Goal: Communication & Community: Answer question/provide support

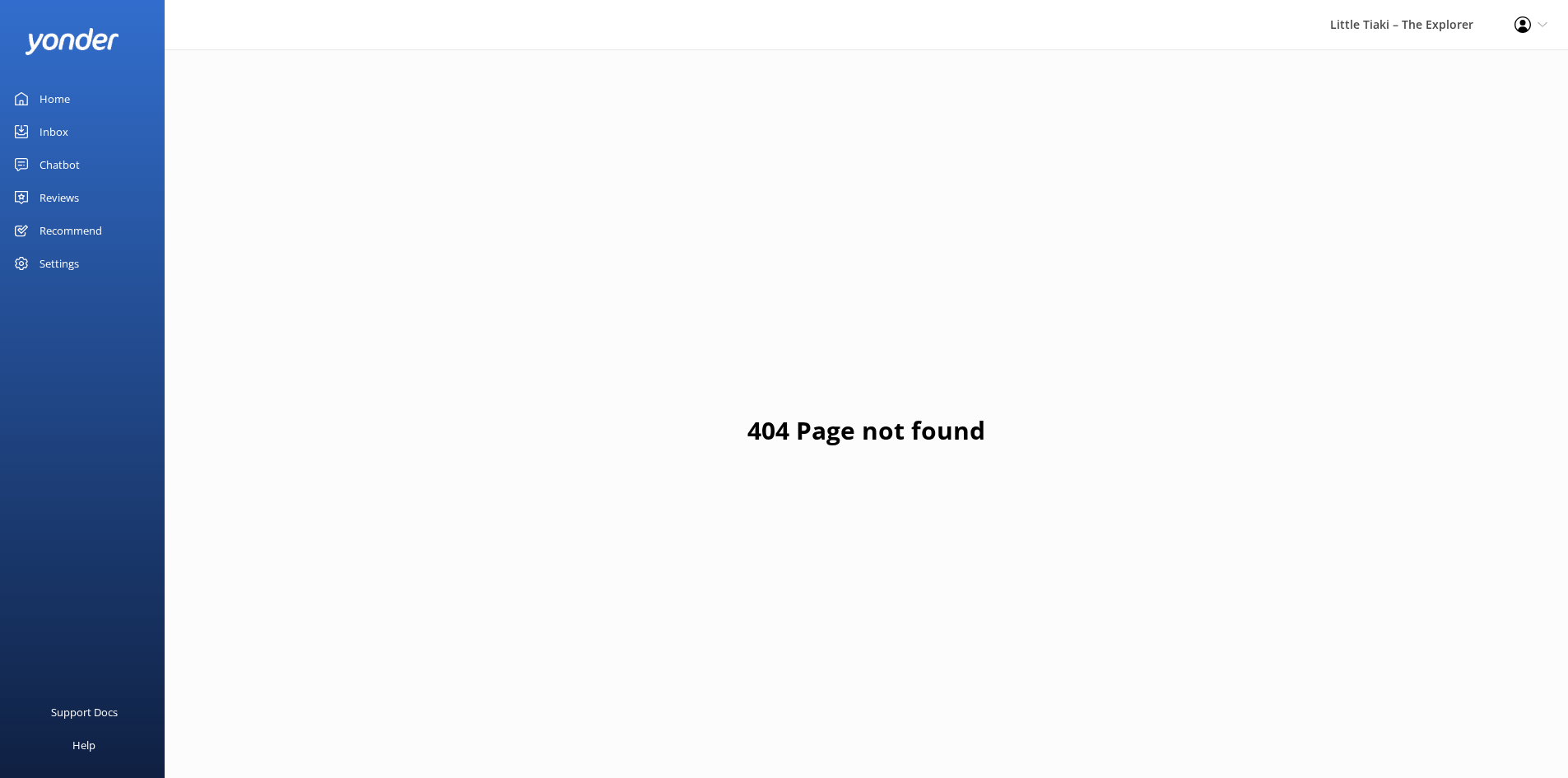
click at [103, 129] on link "Inbox" at bounding box center [82, 131] width 165 height 33
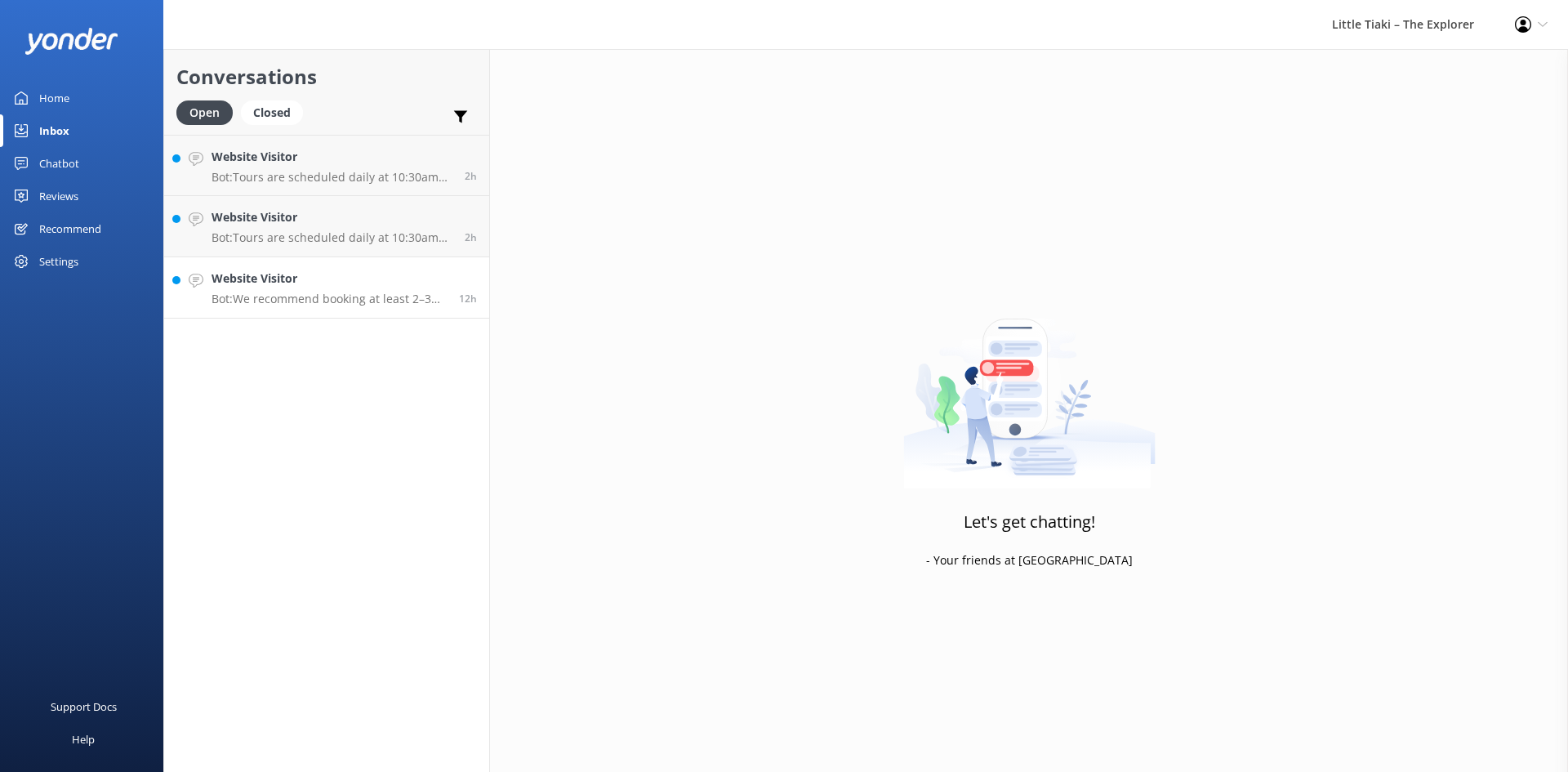
click at [305, 286] on h4 "Website Visitor" at bounding box center [329, 278] width 235 height 18
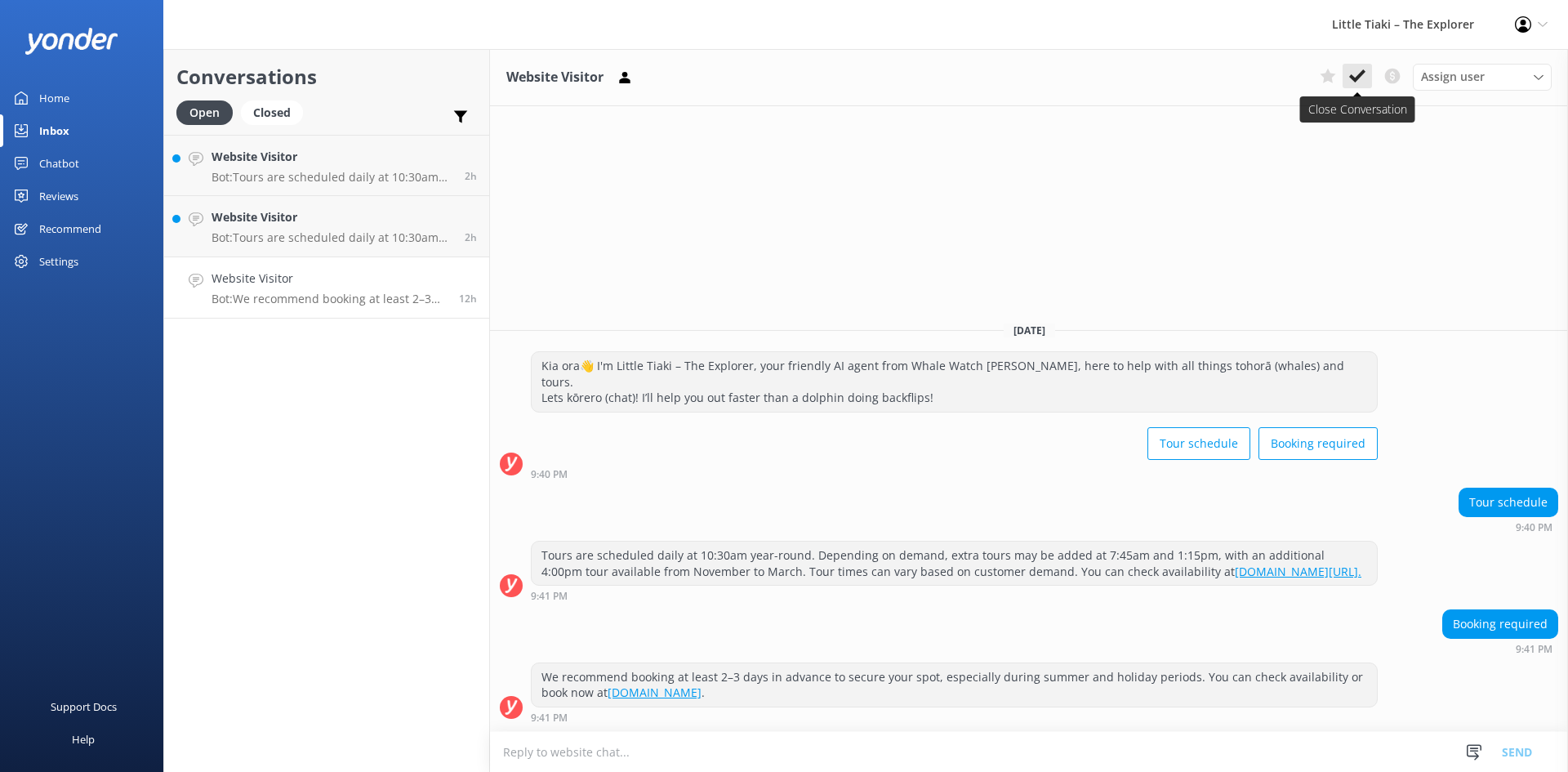
click at [1355, 73] on icon at bounding box center [1358, 76] width 17 height 17
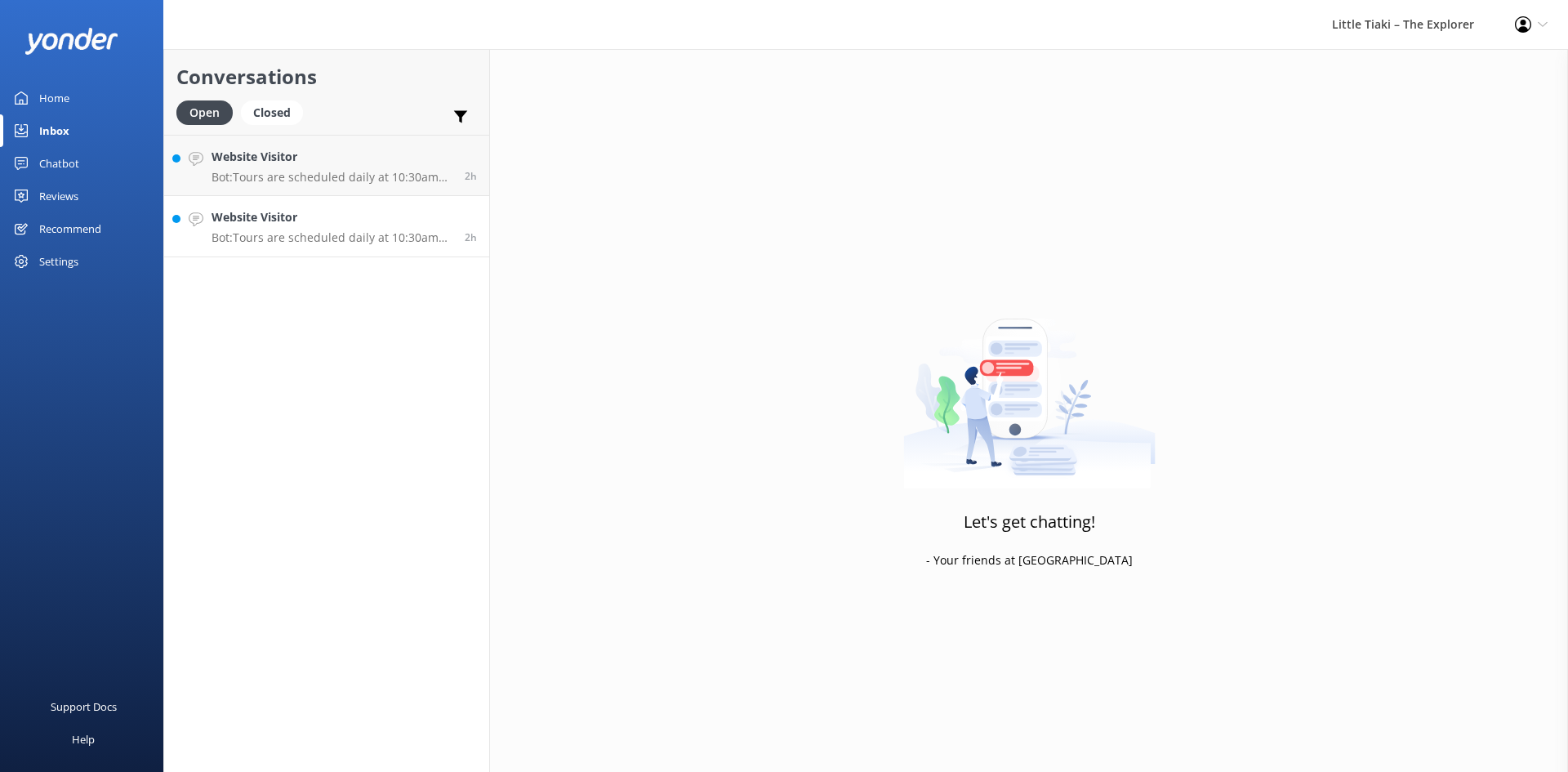
click at [254, 234] on p "Bot: Tours are scheduled daily at 10:30am year-round. Depending on demand, extr…" at bounding box center [332, 238] width 241 height 15
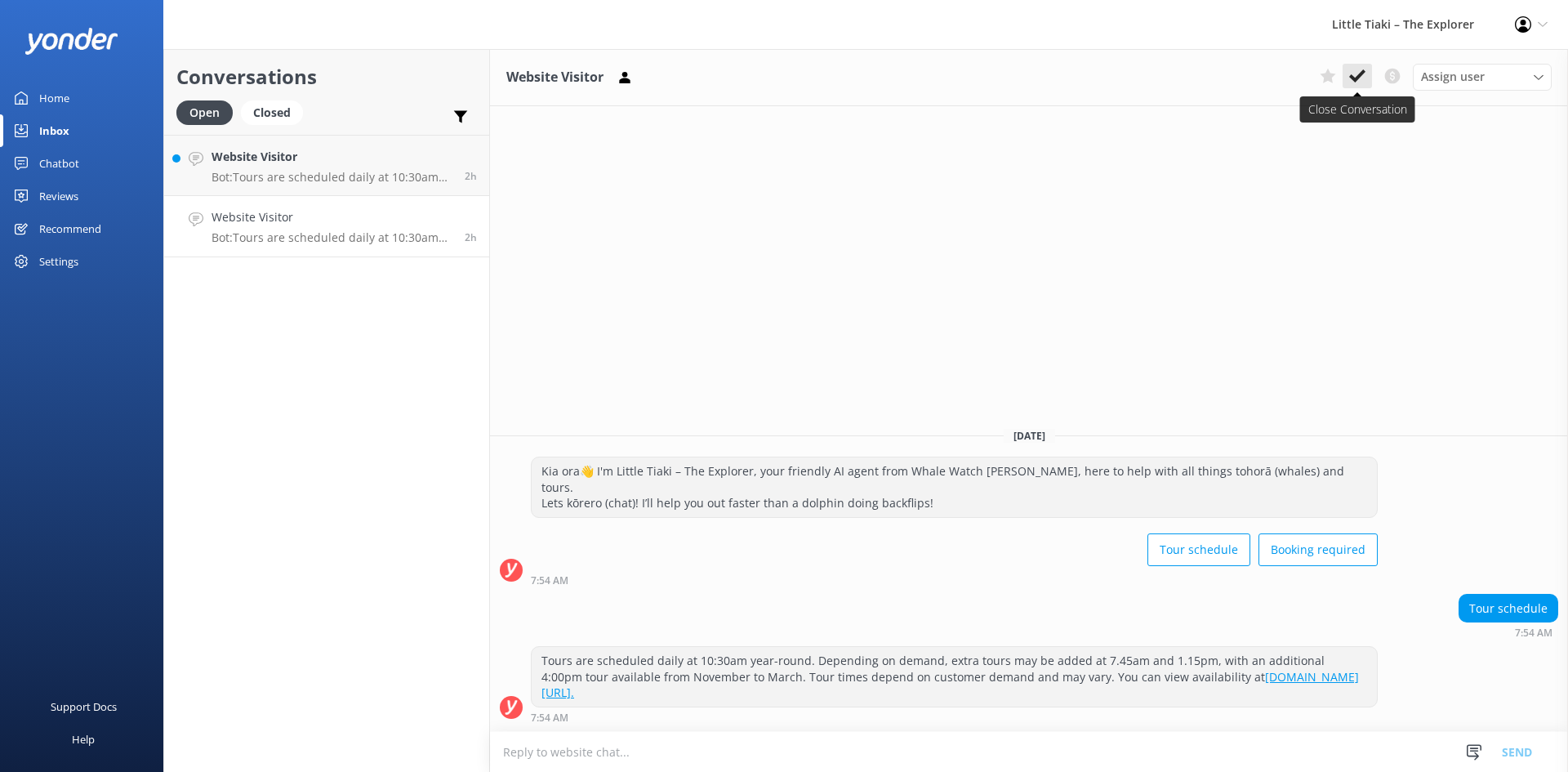
click at [1350, 79] on icon at bounding box center [1358, 76] width 17 height 17
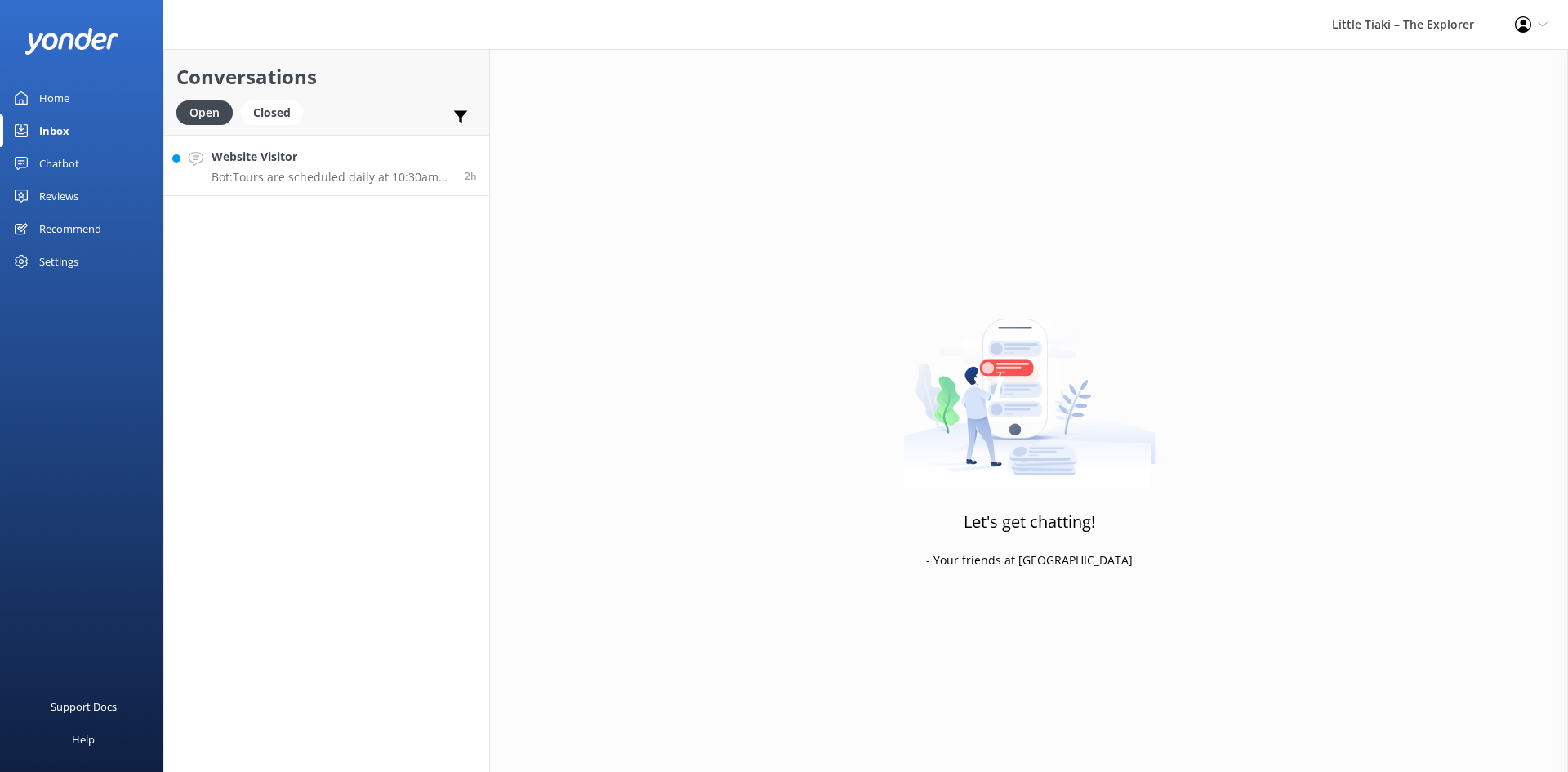
click at [369, 149] on h4 "Website Visitor" at bounding box center [332, 157] width 241 height 18
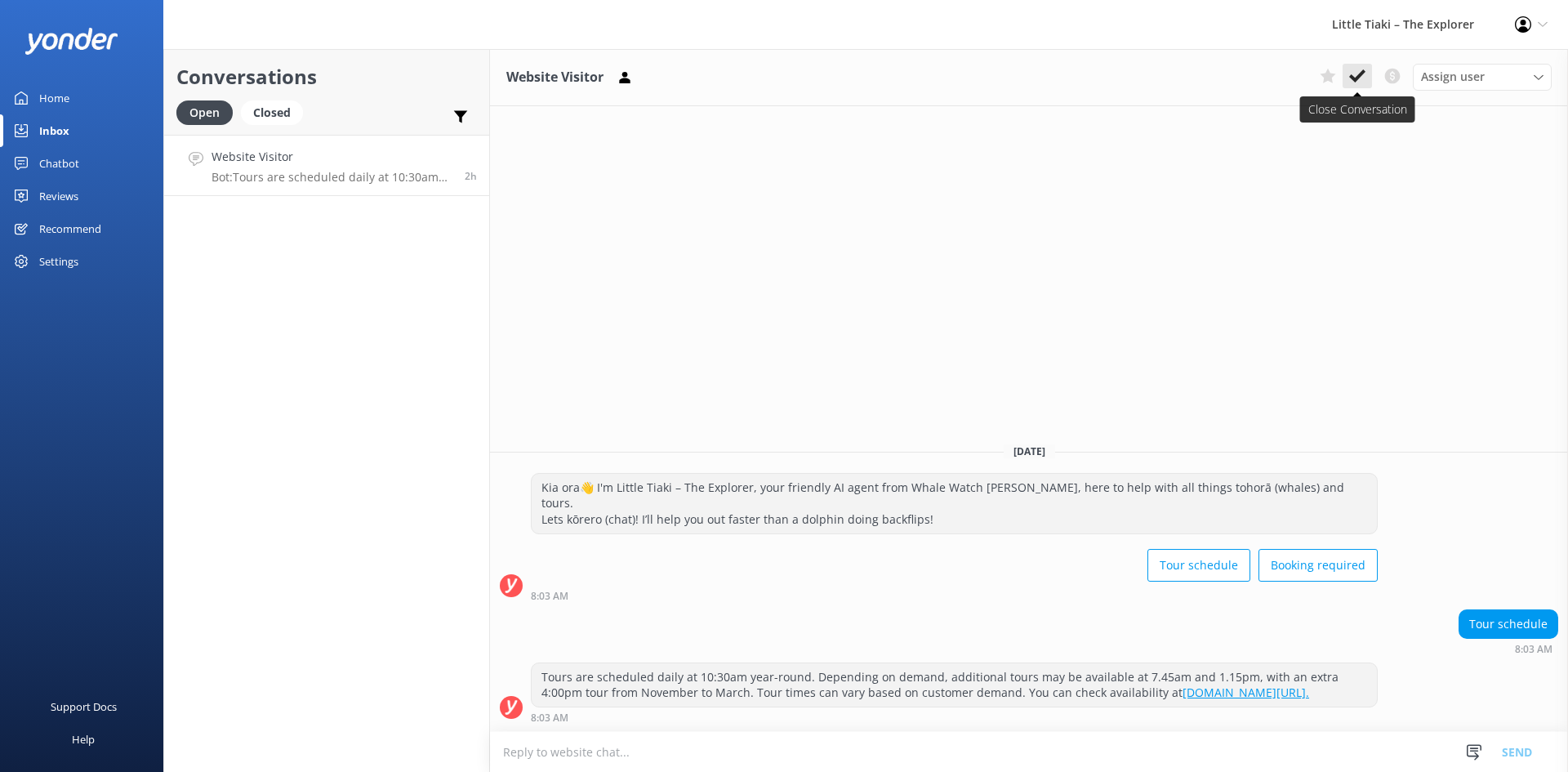
click at [1355, 73] on icon at bounding box center [1358, 76] width 17 height 17
